Goal: Information Seeking & Learning: Learn about a topic

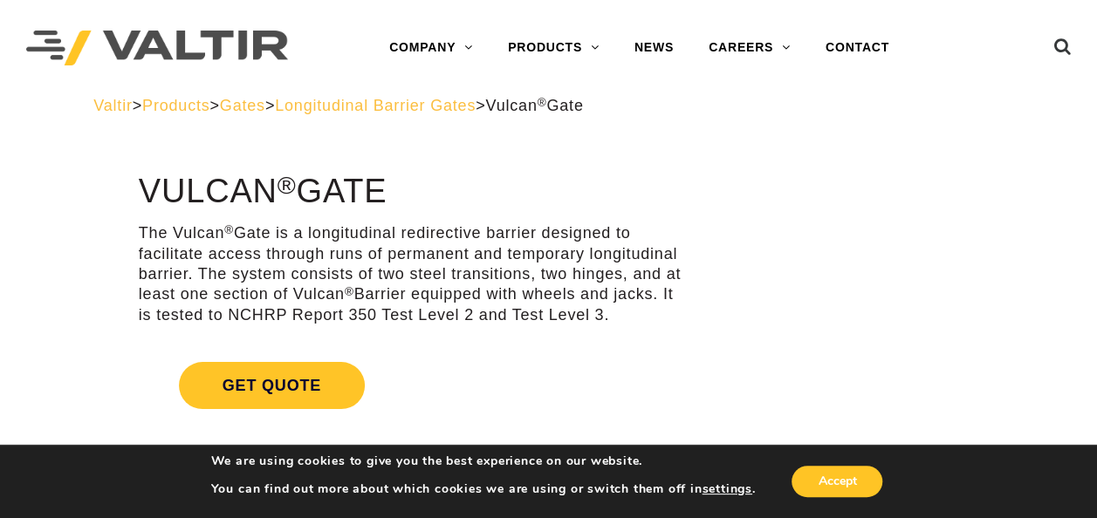
click at [476, 106] on span "Longitudinal Barrier Gates" at bounding box center [375, 105] width 201 height 17
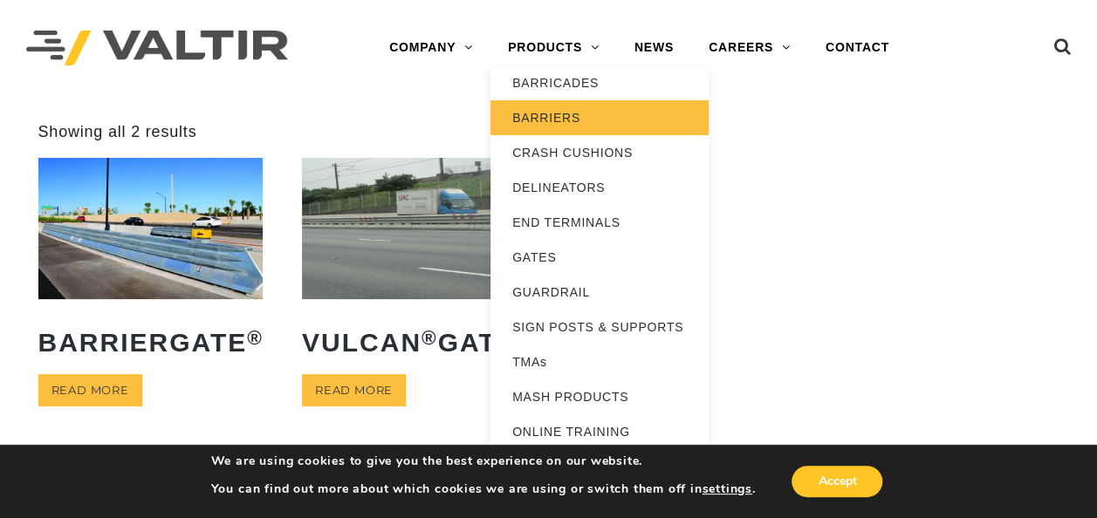
click at [549, 117] on link "BARRIERS" at bounding box center [599, 117] width 218 height 35
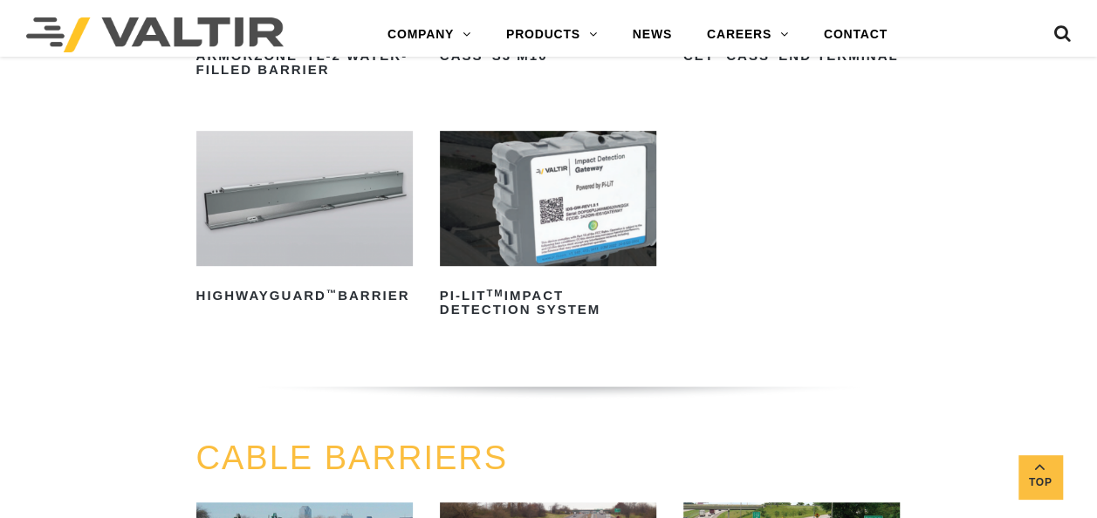
scroll to position [401, 0]
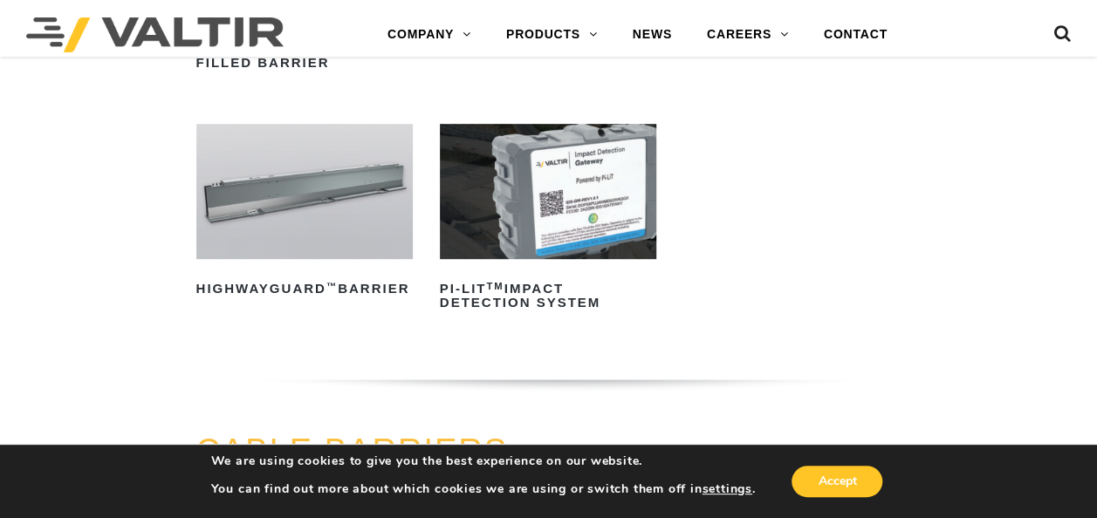
click at [362, 216] on img at bounding box center [304, 191] width 216 height 135
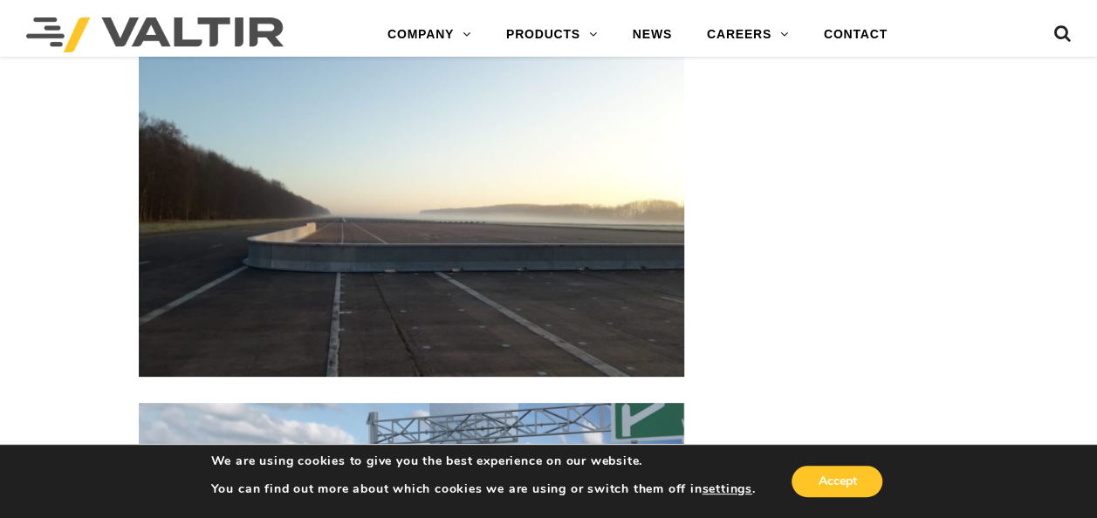
scroll to position [3369, 0]
